Goal: Information Seeking & Learning: Learn about a topic

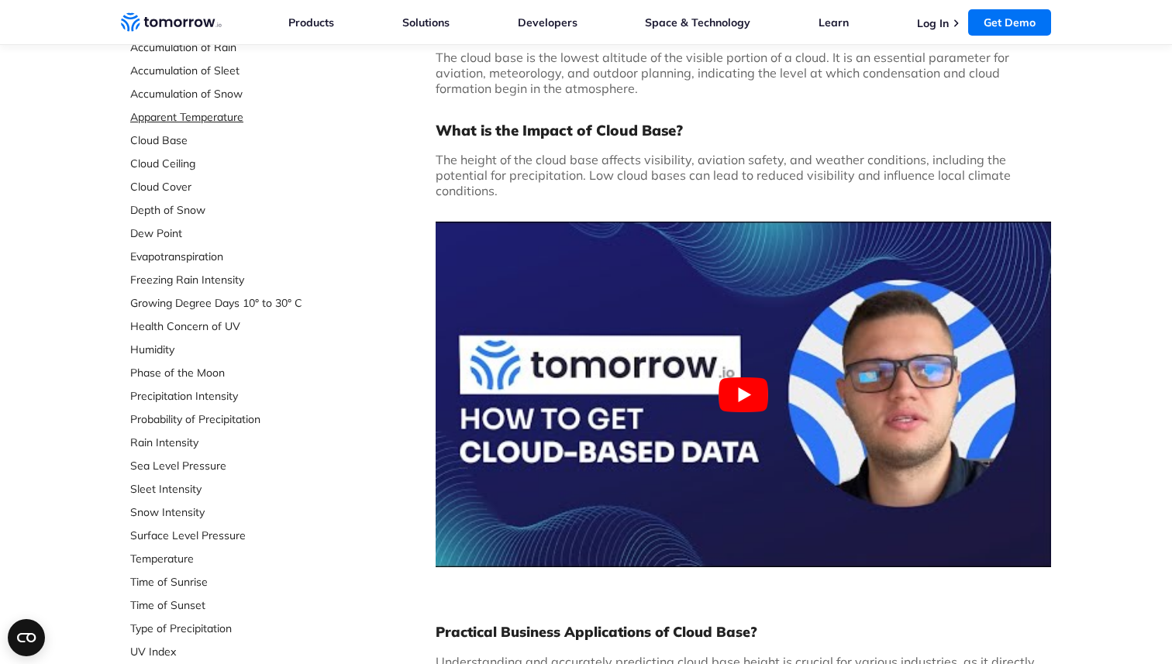
scroll to position [222, 0]
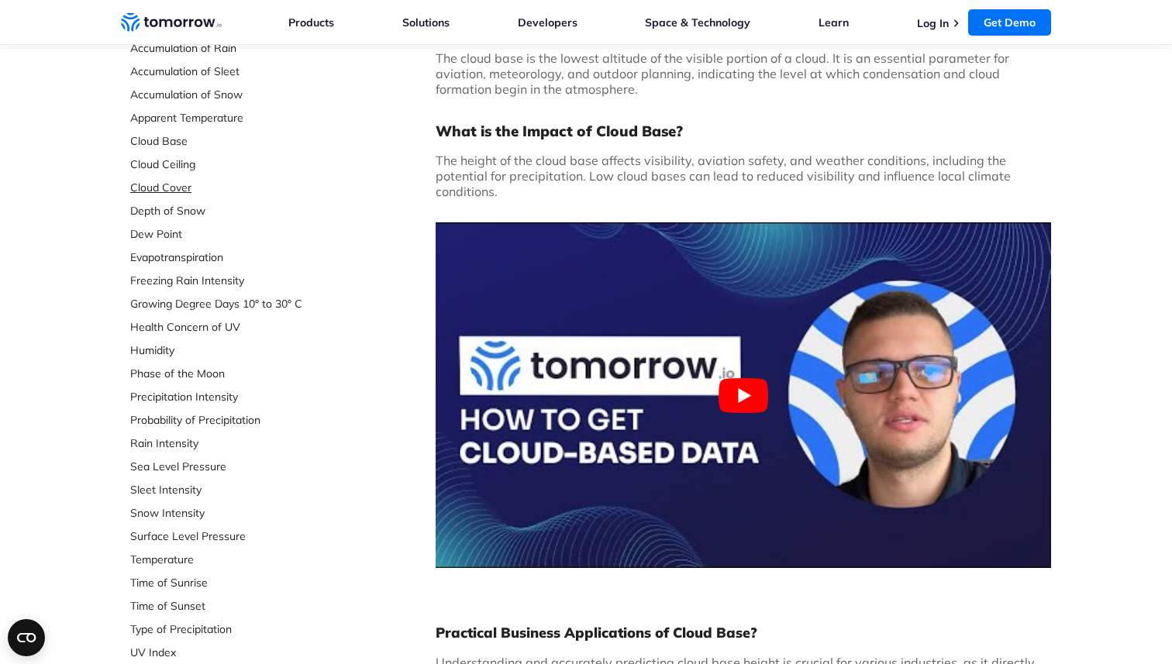
click at [176, 182] on link "Cloud Cover" at bounding box center [233, 188] width 206 height 16
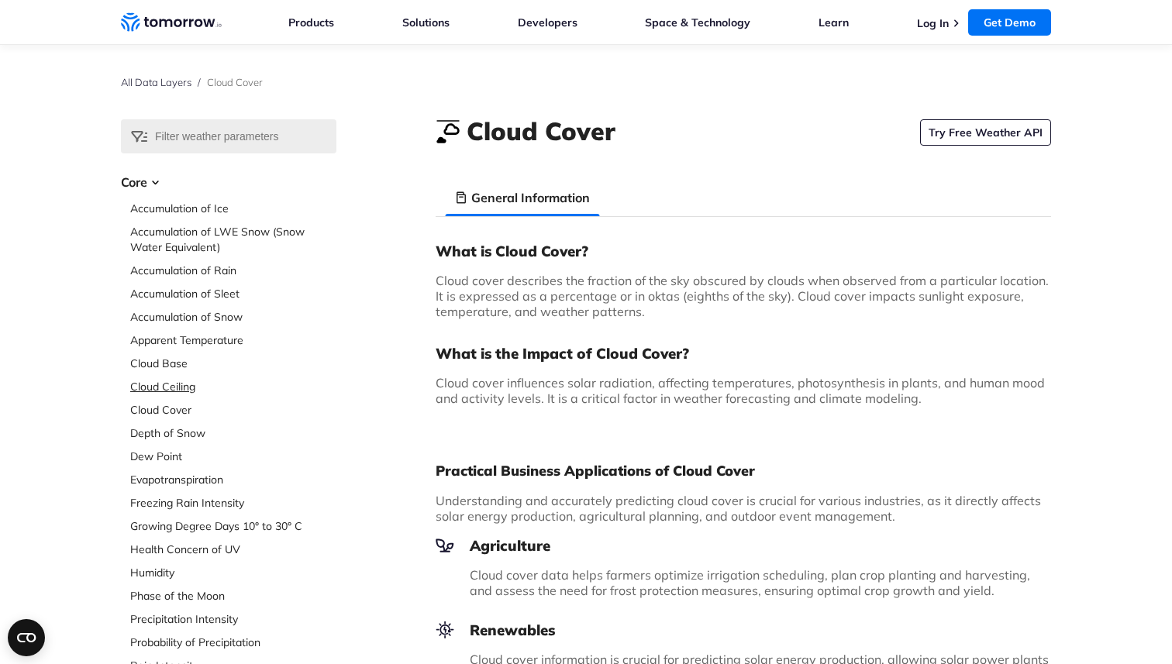
click at [178, 383] on link "Cloud Ceiling" at bounding box center [233, 387] width 206 height 16
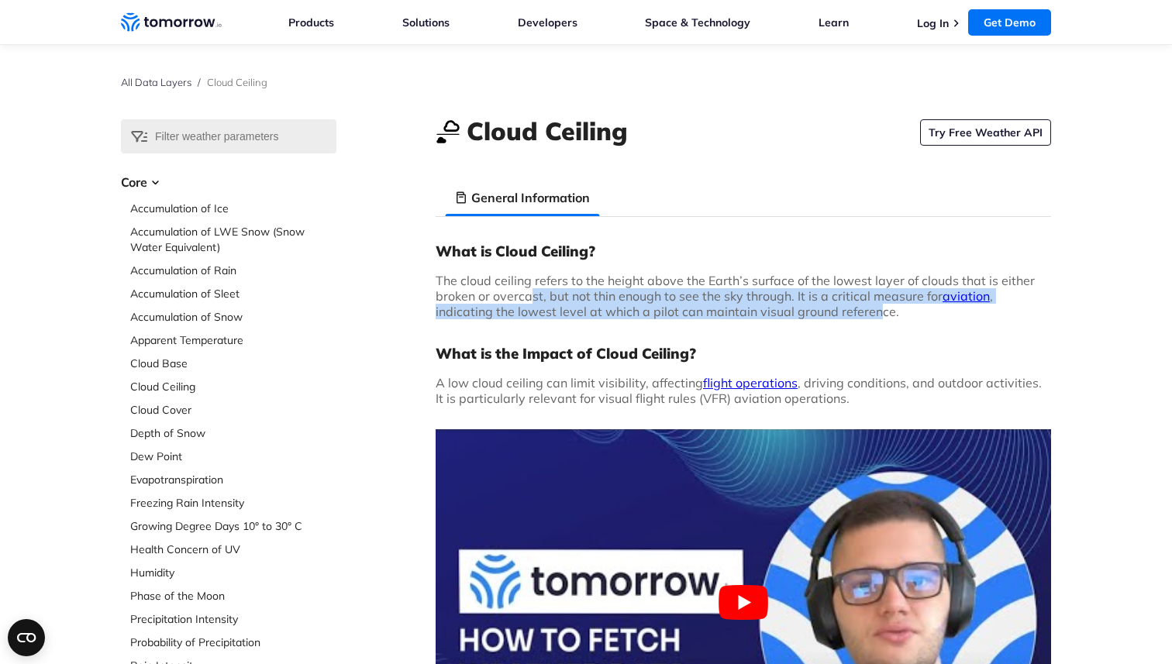
click at [814, 306] on span "The cloud ceiling refers to the height above the Earth’s surface of the lowest …" at bounding box center [735, 296] width 599 height 47
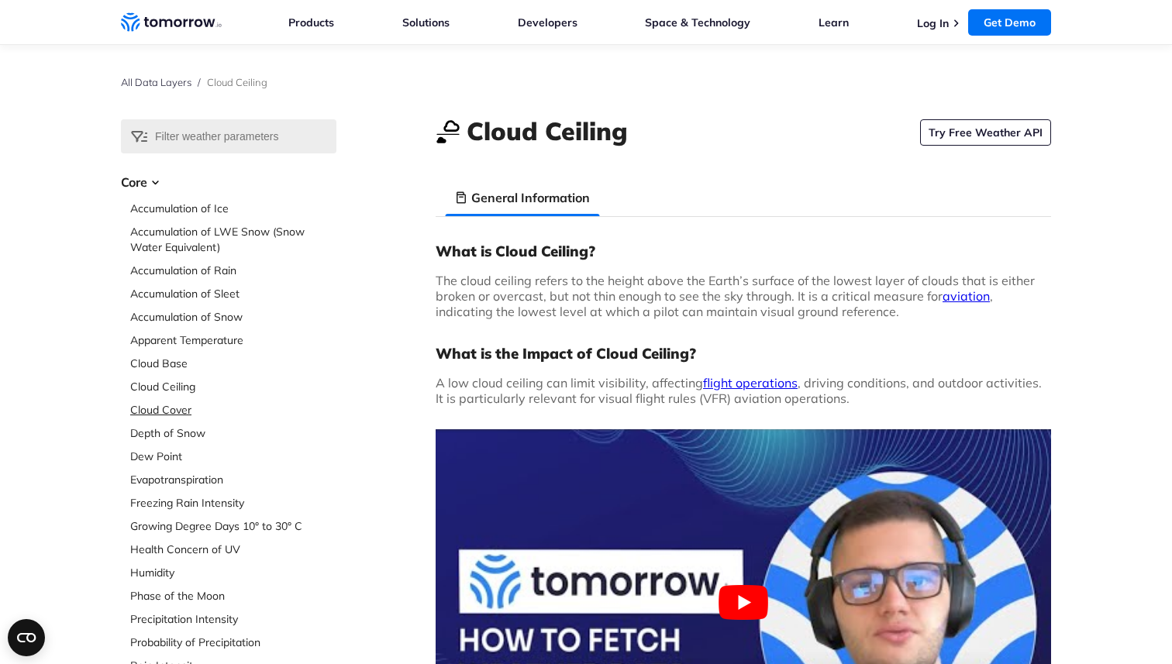
click at [181, 407] on link "Cloud Cover" at bounding box center [233, 410] width 206 height 16
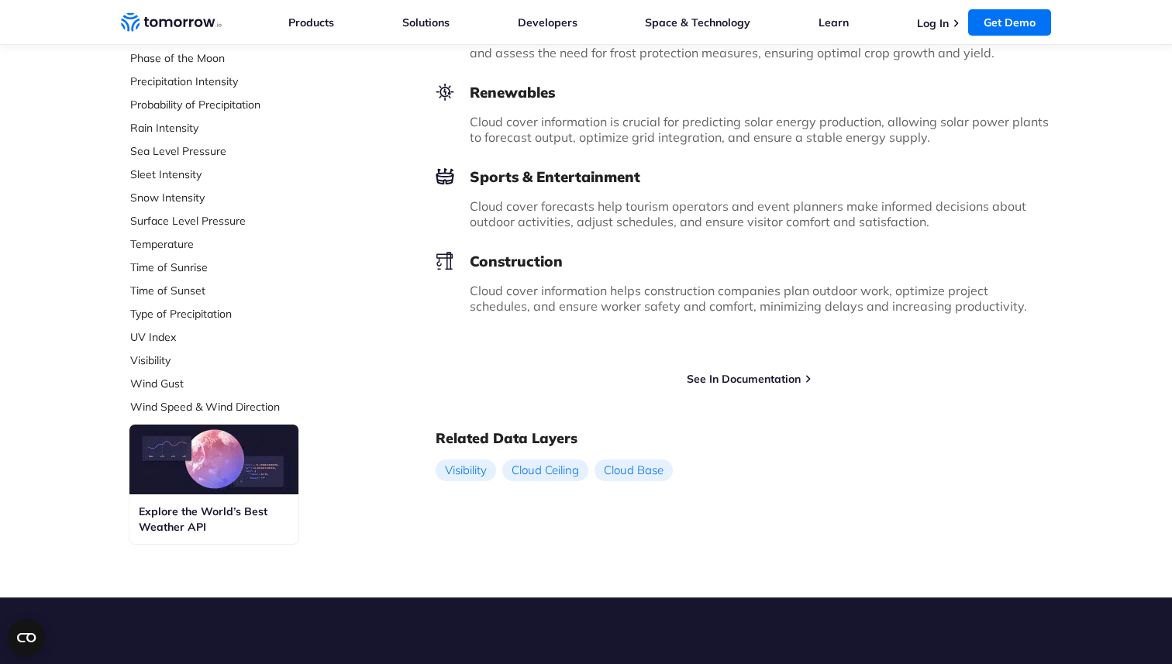
scroll to position [533, 0]
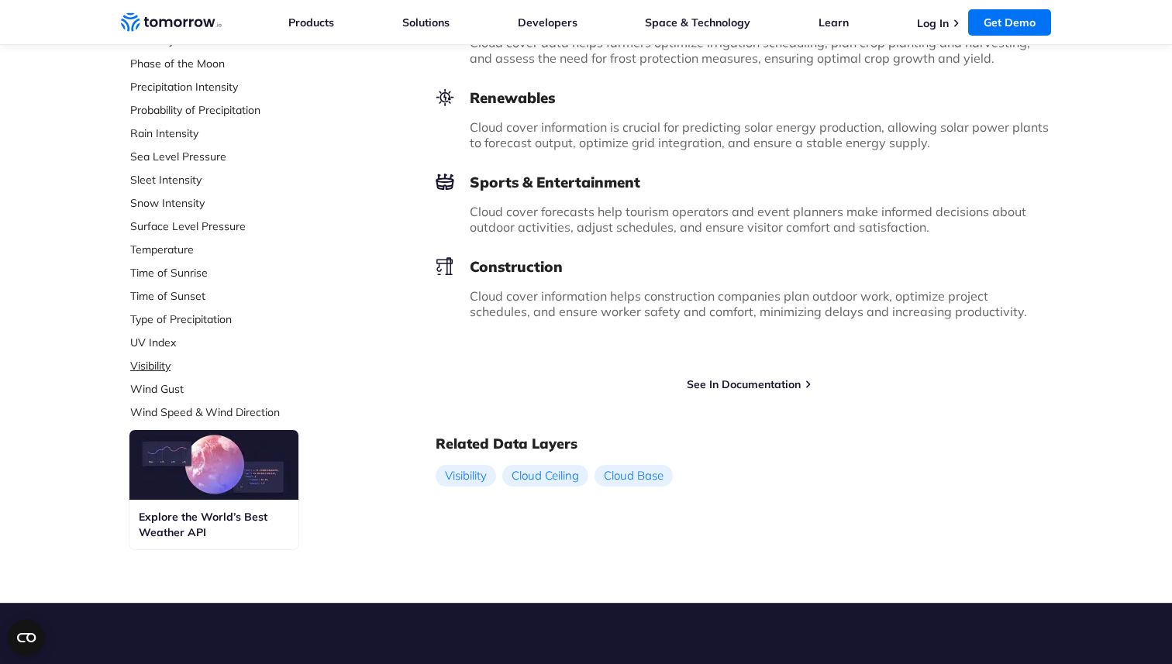
click at [143, 364] on link "Visibility" at bounding box center [233, 366] width 206 height 16
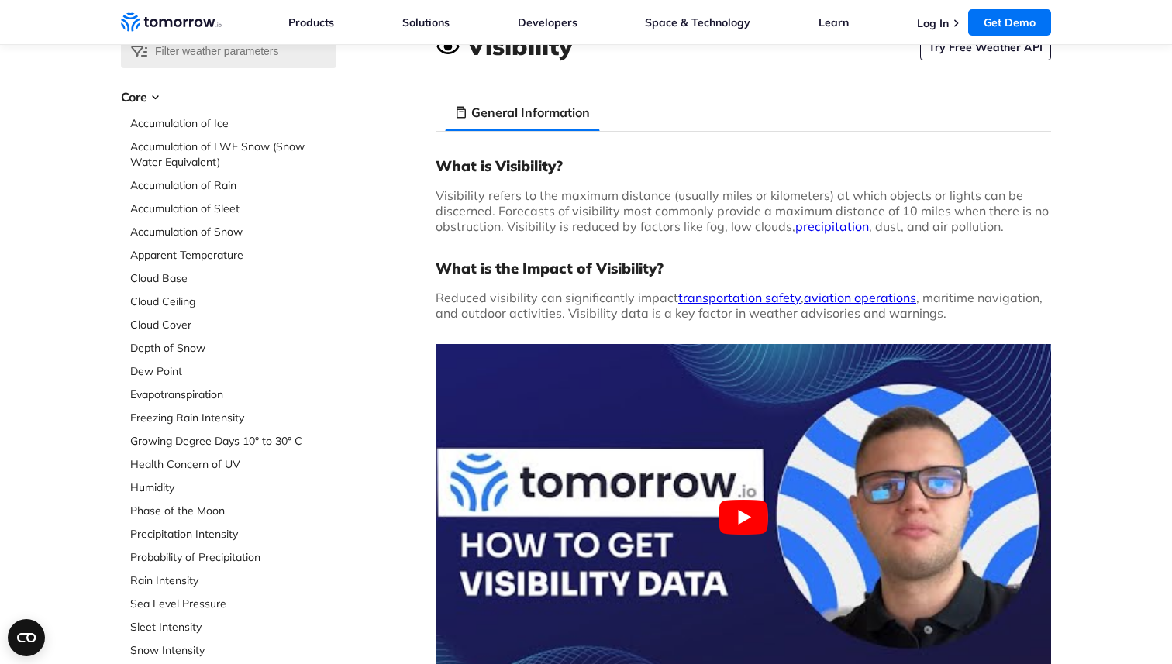
scroll to position [84, 0]
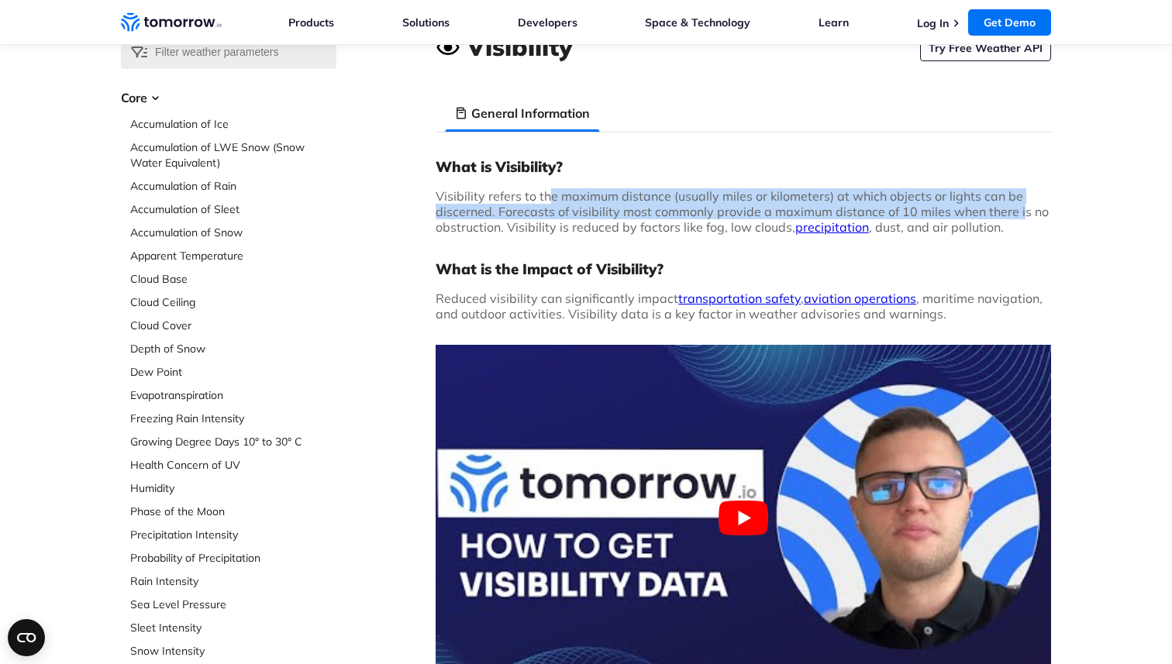
drag, startPoint x: 546, startPoint y: 202, endPoint x: 1017, endPoint y: 218, distance: 471.6
click at [1017, 218] on span "Visibility refers to the maximum distance (usually miles or kilometers) at whic…" at bounding box center [742, 211] width 613 height 47
